Goal: Task Accomplishment & Management: Manage account settings

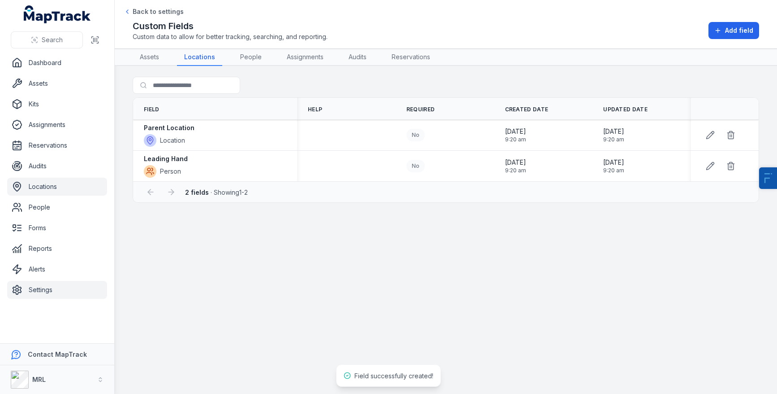
click at [36, 185] on link "Locations" at bounding box center [57, 187] width 100 height 18
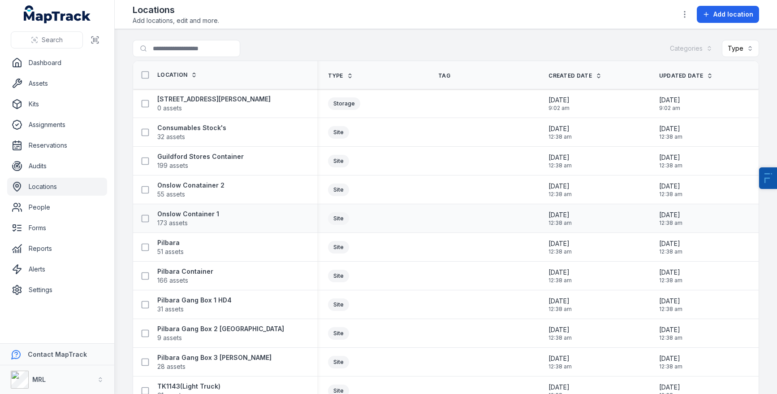
scroll to position [137, 0]
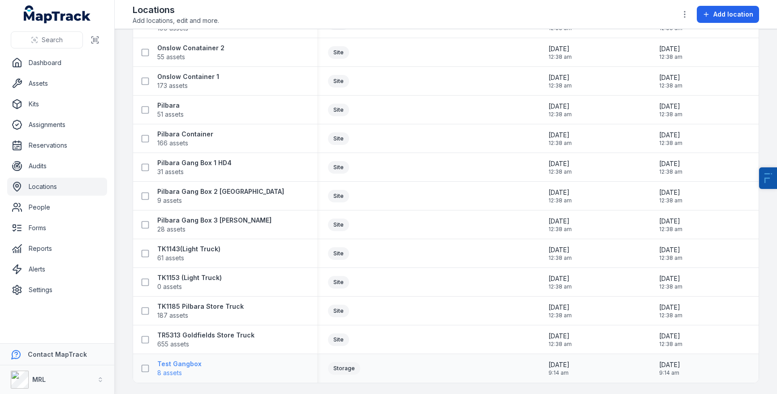
click at [183, 369] on span "8 assets" at bounding box center [179, 372] width 44 height 9
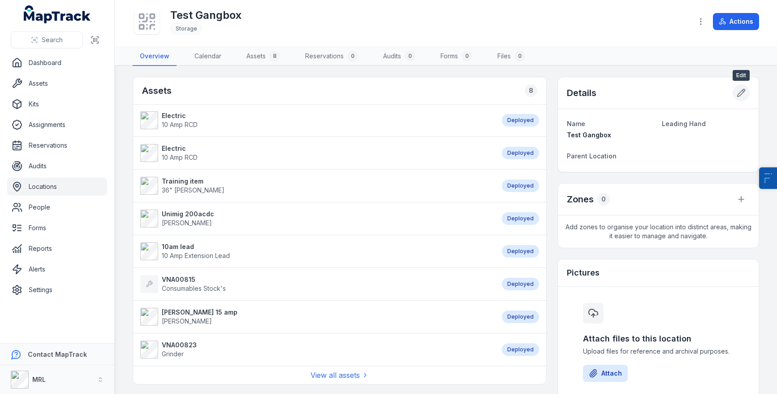
click at [746, 92] on button at bounding box center [741, 92] width 17 height 17
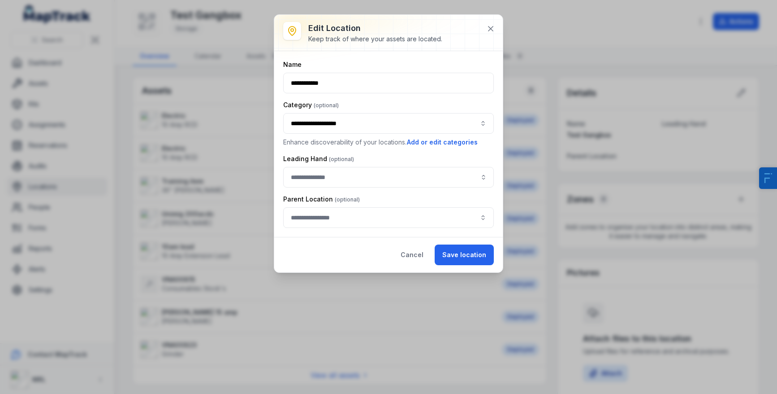
click at [302, 221] on button "button" at bounding box center [388, 217] width 211 height 21
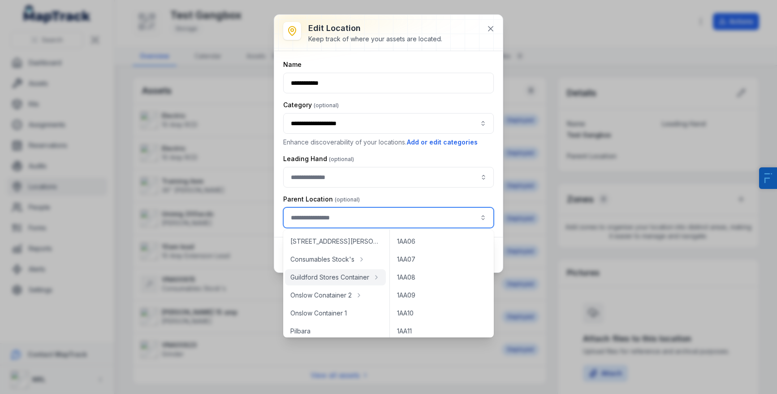
scroll to position [18, 0]
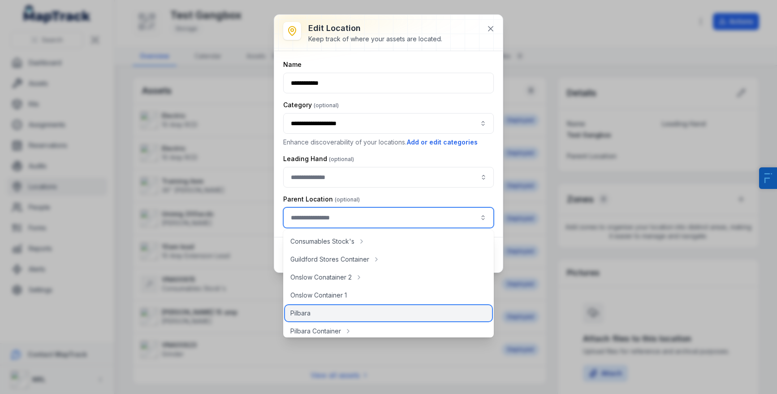
click at [309, 316] on span "Pilbara" at bounding box center [301, 312] width 20 height 9
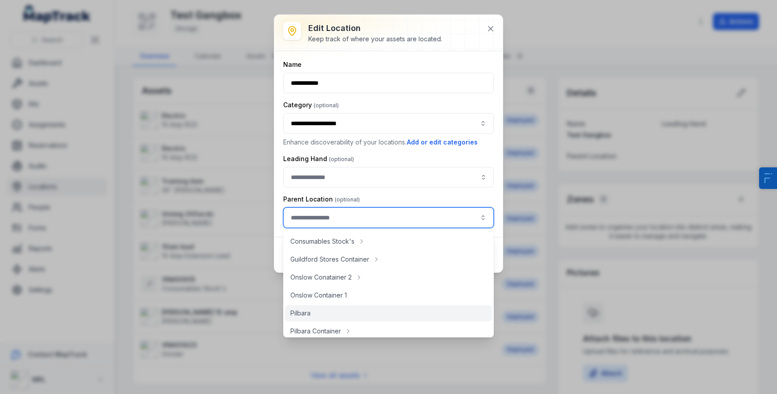
type input "*******"
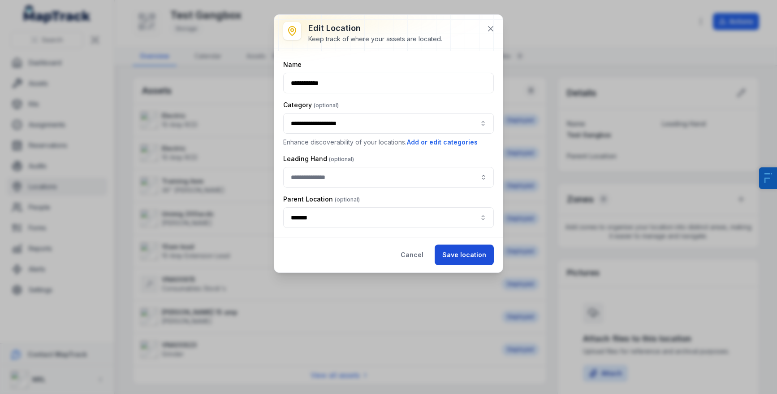
click at [461, 247] on button "Save location" at bounding box center [464, 254] width 59 height 21
